Goal: Transaction & Acquisition: Book appointment/travel/reservation

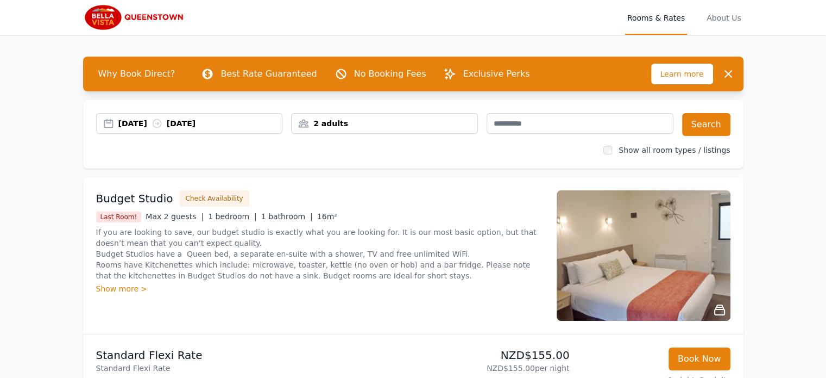
click at [154, 123] on div "07 Sep 2025 08 Sep 2025" at bounding box center [200, 123] width 164 height 11
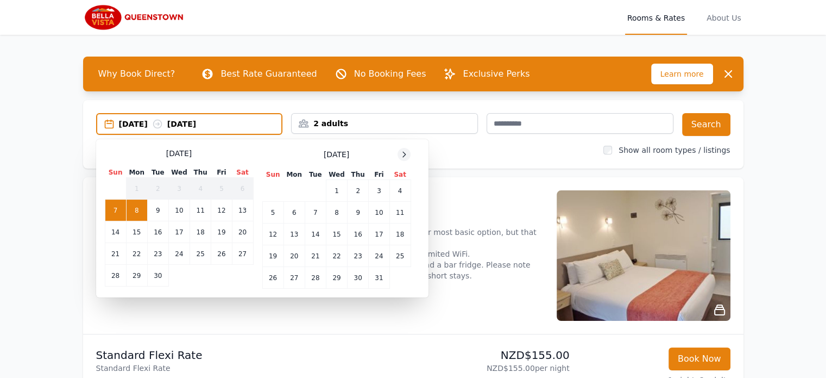
click at [406, 152] on icon at bounding box center [404, 154] width 9 height 9
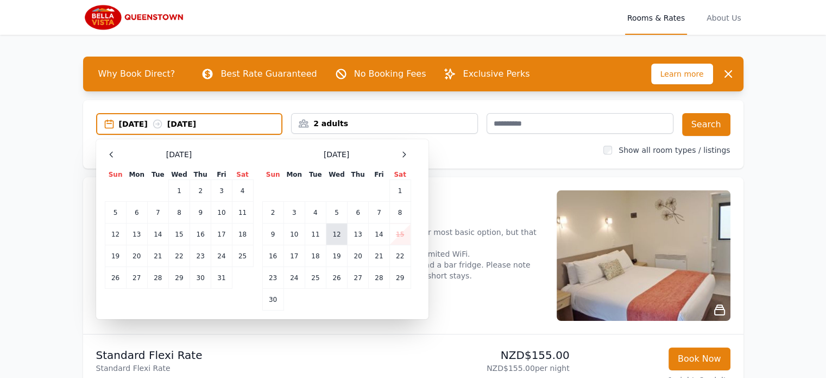
click at [333, 233] on td "12" at bounding box center [336, 234] width 21 height 22
click at [376, 233] on td "14" at bounding box center [379, 234] width 21 height 22
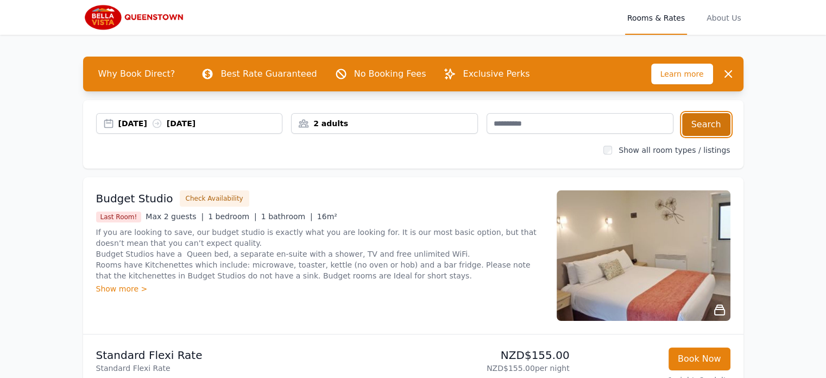
click at [711, 127] on button "Search" at bounding box center [706, 124] width 48 height 23
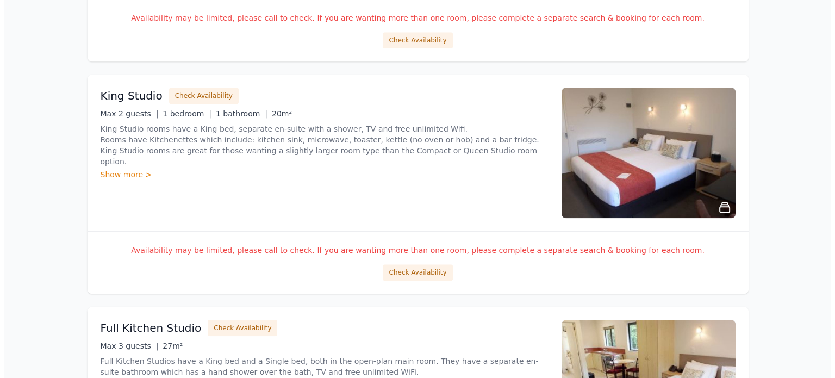
scroll to position [1087, 0]
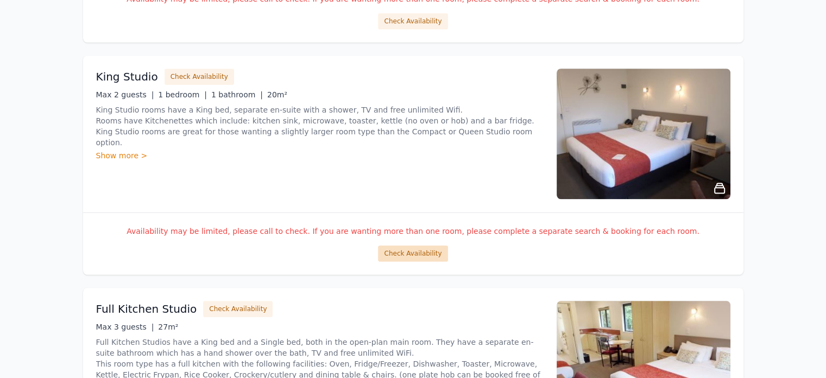
click at [422, 256] on button "Check Availability" at bounding box center [413, 253] width 70 height 16
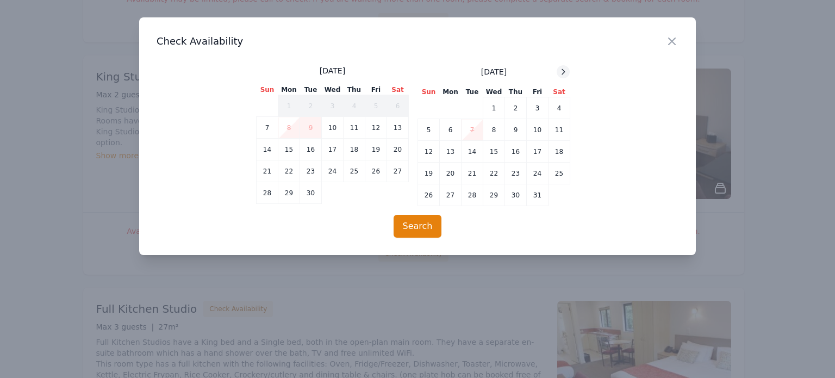
click at [565, 72] on icon at bounding box center [563, 71] width 3 height 5
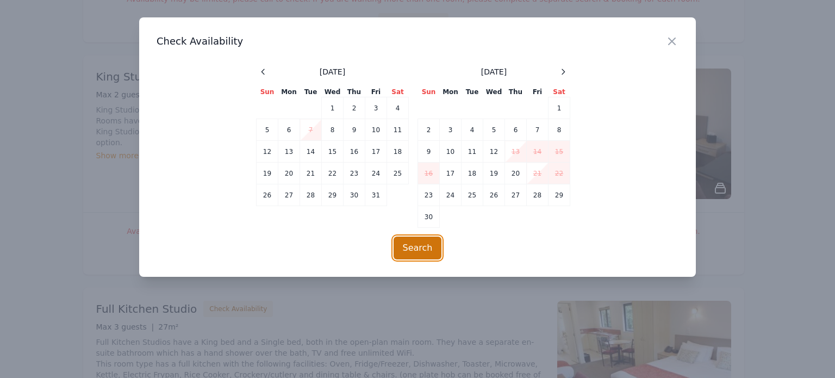
click at [423, 241] on button "Search" at bounding box center [417, 247] width 48 height 23
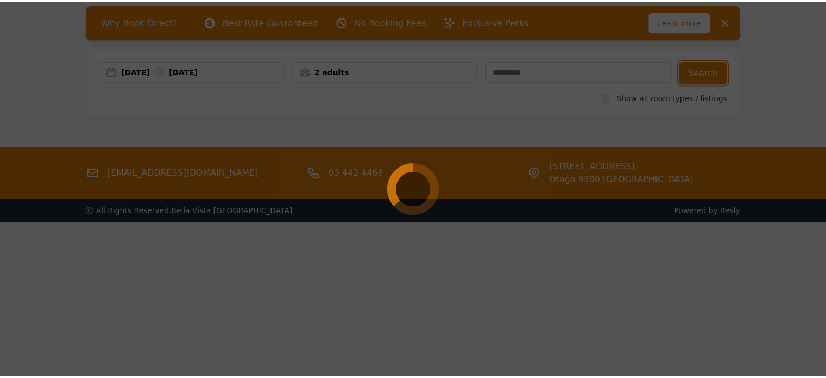
scroll to position [52, 0]
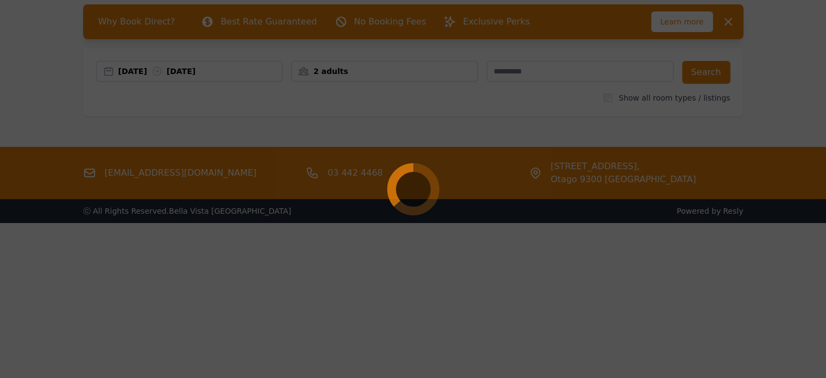
click at [136, 71] on div at bounding box center [413, 189] width 826 height 378
click at [148, 70] on div at bounding box center [413, 189] width 826 height 378
click at [52, 77] on div at bounding box center [413, 189] width 826 height 378
click at [66, 24] on div at bounding box center [413, 189] width 826 height 378
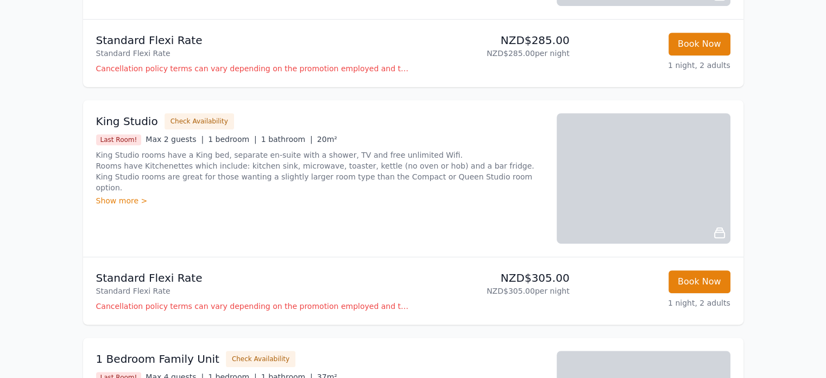
scroll to position [543, 0]
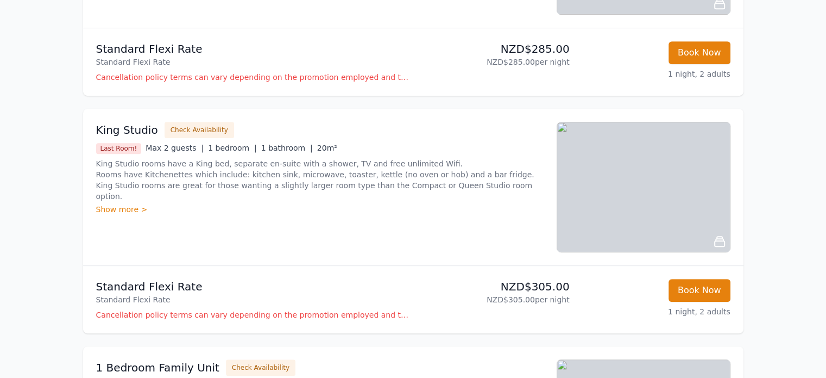
click at [128, 204] on div "Show more >" at bounding box center [320, 209] width 448 height 11
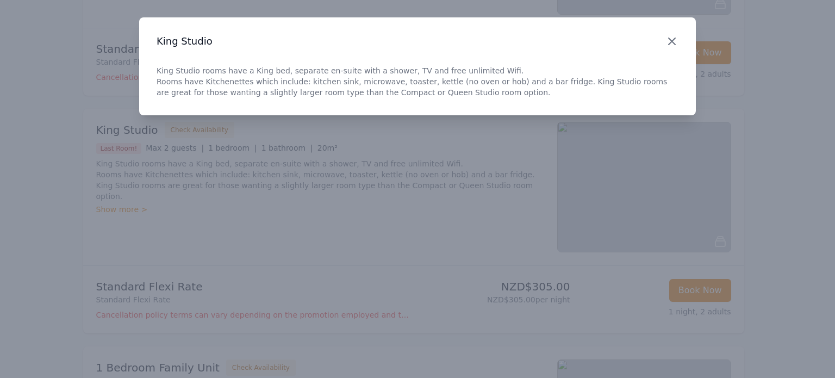
click at [675, 43] on icon "button" at bounding box center [671, 41] width 13 height 13
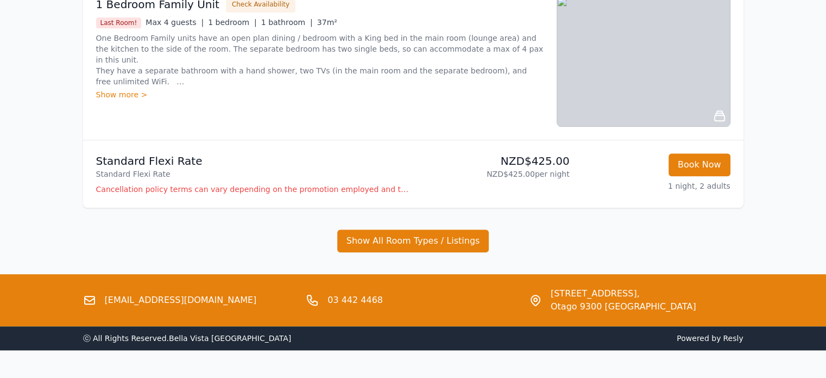
scroll to position [930, 0]
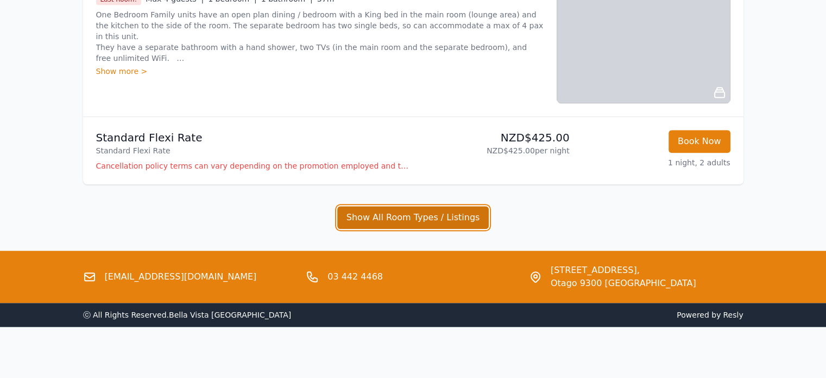
click at [362, 215] on button "Show All Room Types / Listings" at bounding box center [413, 217] width 152 height 23
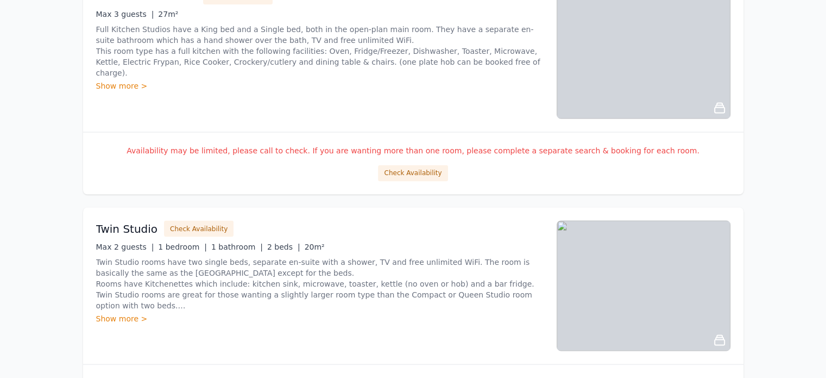
scroll to position [1853, 0]
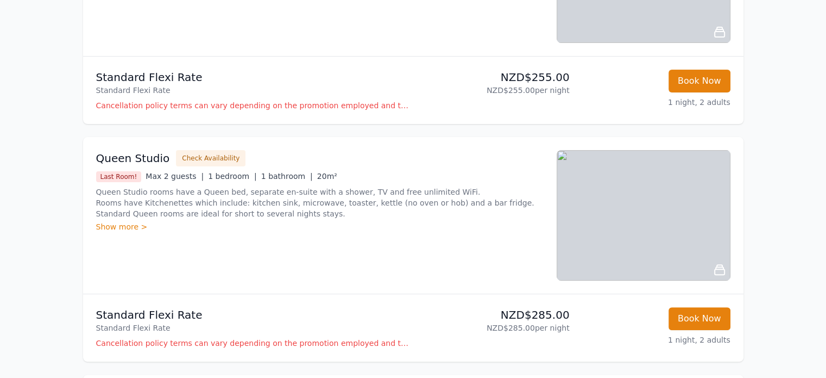
scroll to position [0, 0]
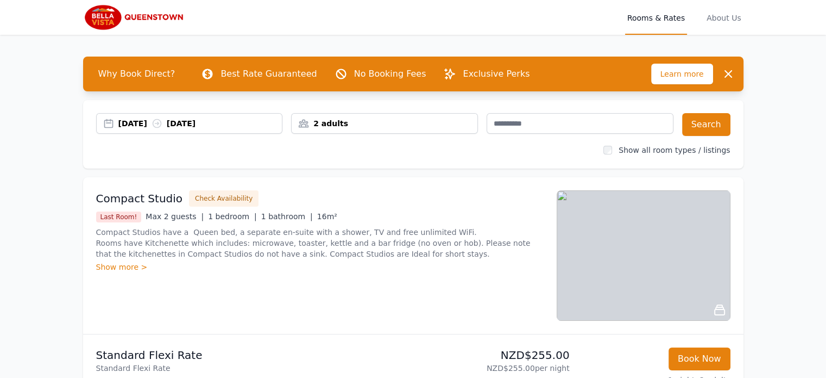
click at [741, 204] on div "Compact Studio Check Availability Last Room! Max 2 guests | 1 bedroom | 1 bathr…" at bounding box center [413, 255] width 661 height 156
click at [162, 120] on icon at bounding box center [157, 123] width 11 height 11
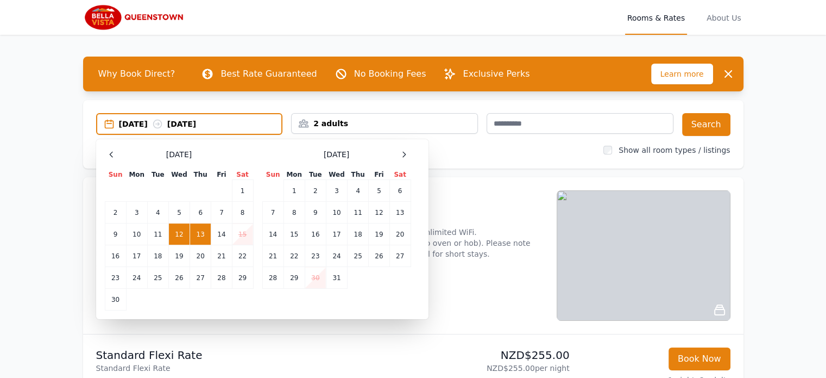
click at [101, 254] on div "Select Dates [DATE] Sun Mon Tue Wed Thu Fri Sat 1 2 3 4 5 6 7 8 9 10 11 12 13 1…" at bounding box center [262, 229] width 333 height 180
click at [105, 255] on table "Sun Mon Tue Wed Thu Fri Sat 1 2 3 4 5 6 7 8 9 10 11 12 13 14 15 16 17 18 19 20 …" at bounding box center [179, 240] width 149 height 141
click at [109, 256] on td "16" at bounding box center [115, 256] width 21 height 22
click at [153, 256] on td "18" at bounding box center [157, 256] width 21 height 22
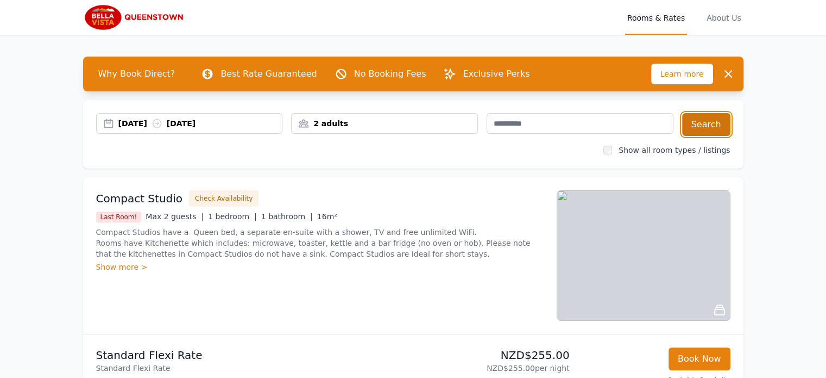
click at [723, 128] on button "Search" at bounding box center [706, 124] width 48 height 23
